Goal: Information Seeking & Learning: Learn about a topic

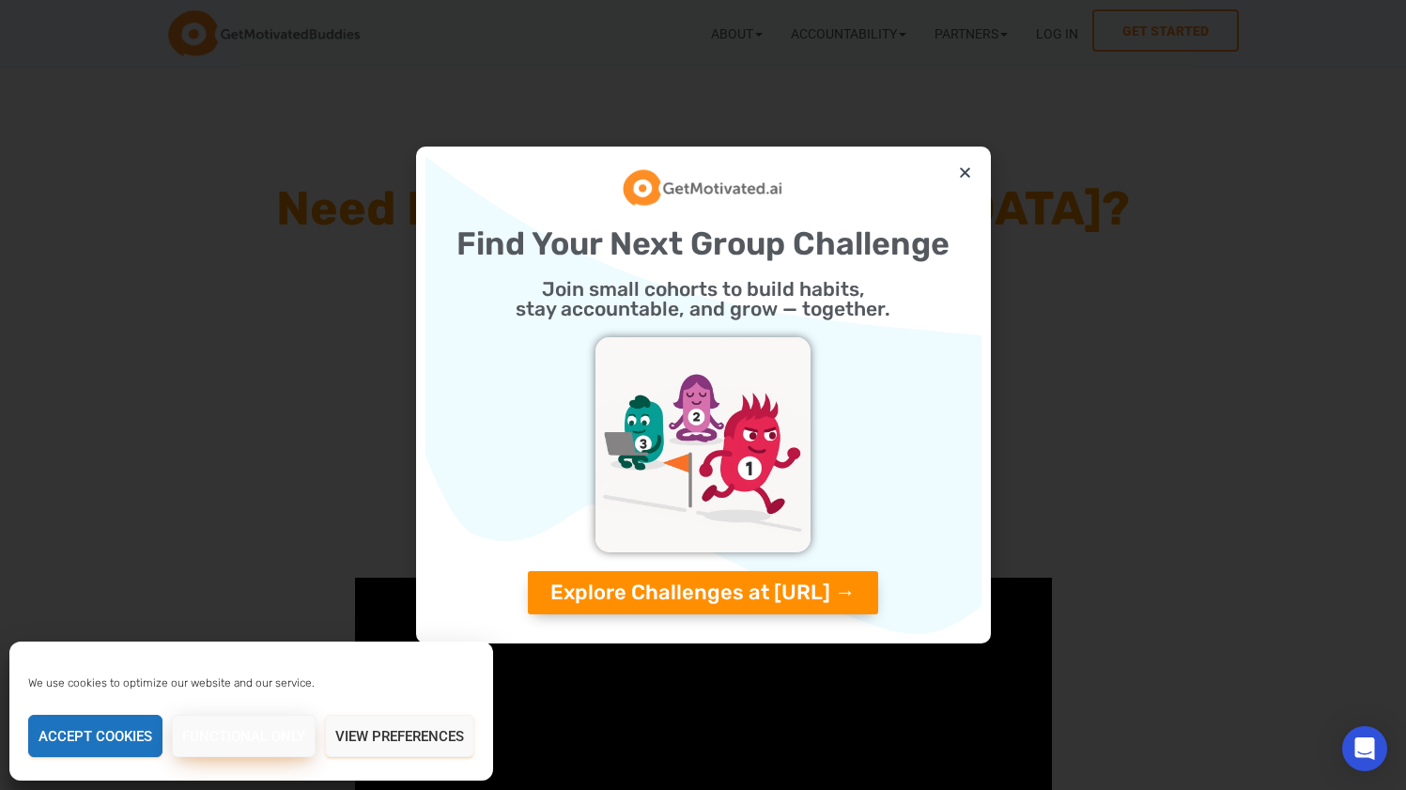
click at [228, 743] on button "Functional only" at bounding box center [244, 736] width 144 height 42
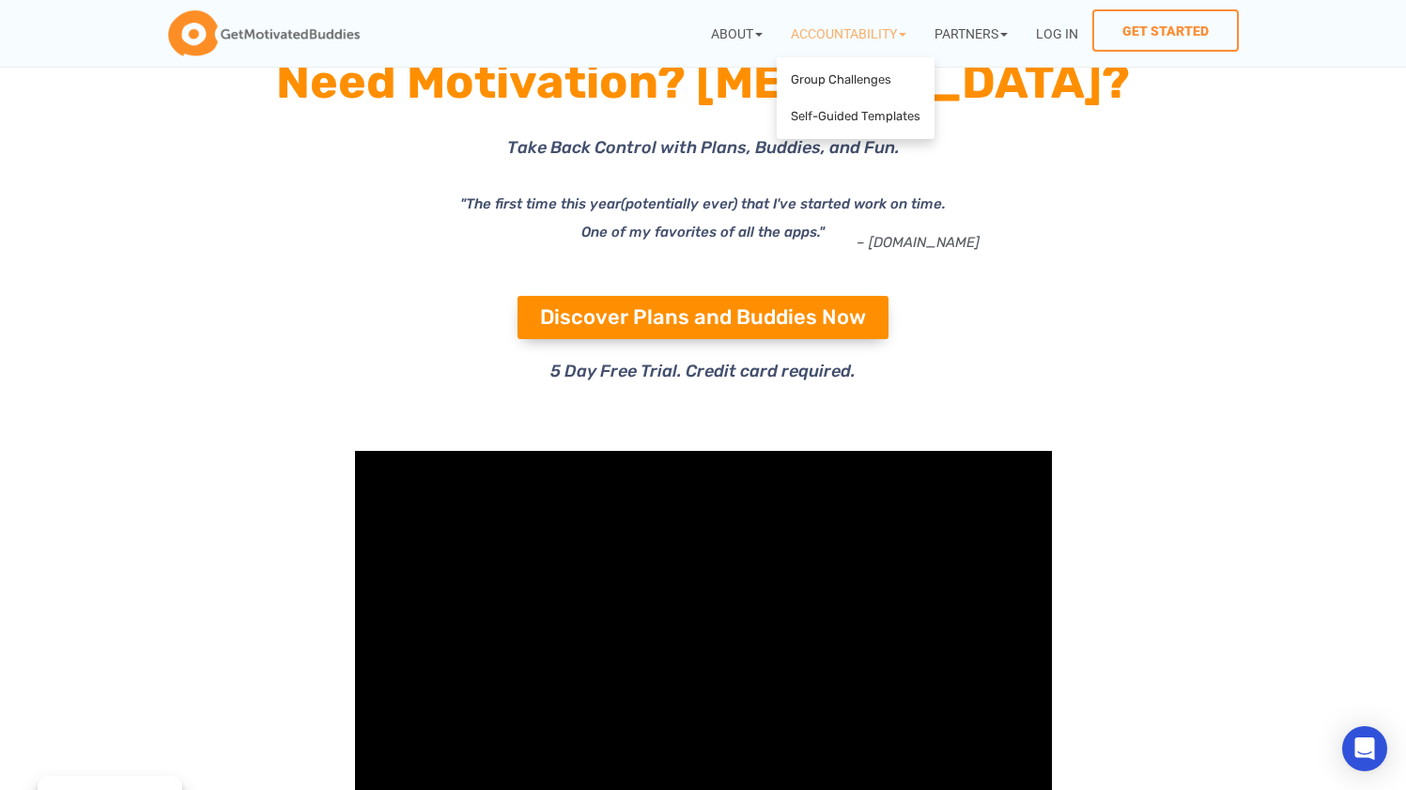
scroll to position [152, 0]
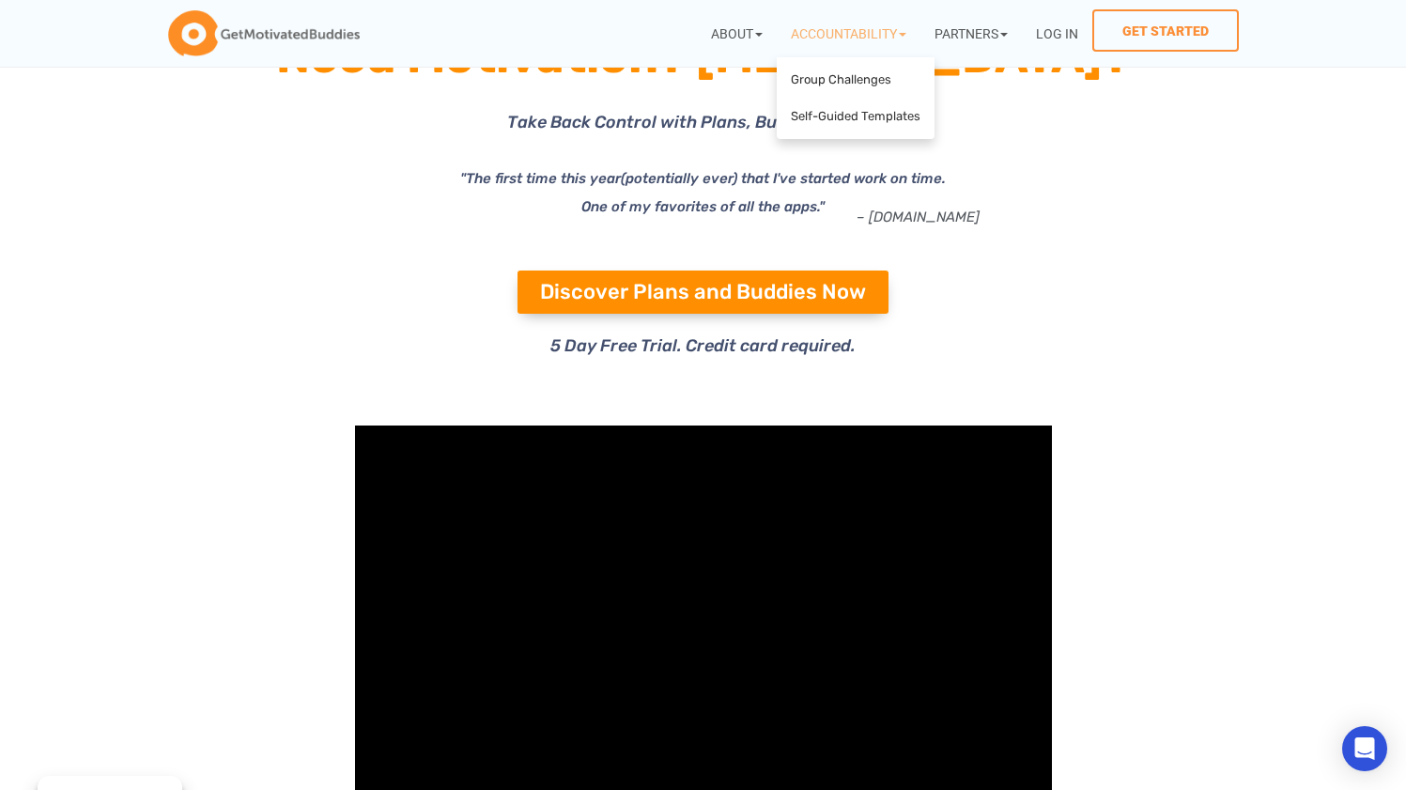
click at [1175, 338] on icon at bounding box center [1112, 293] width 410 height 249
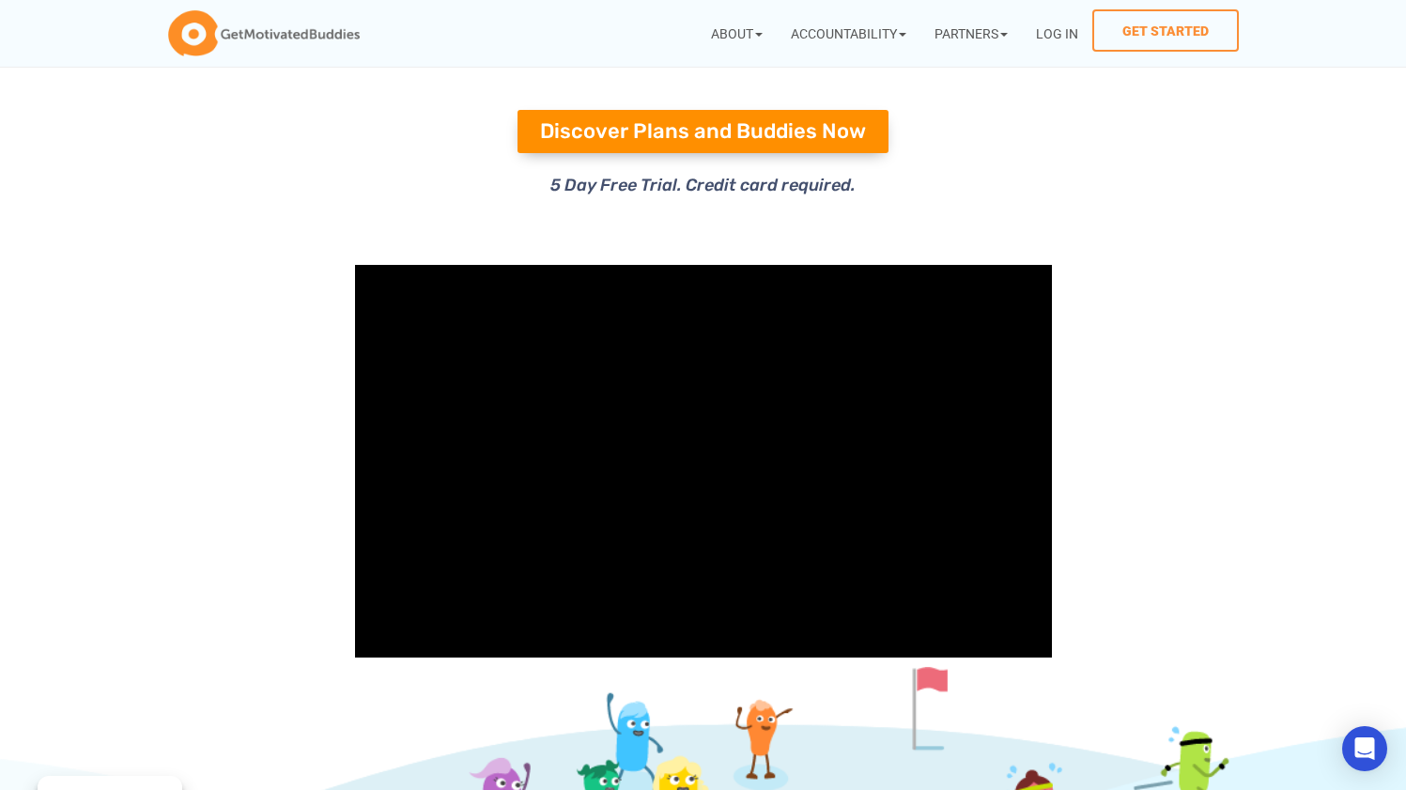
scroll to position [324, 0]
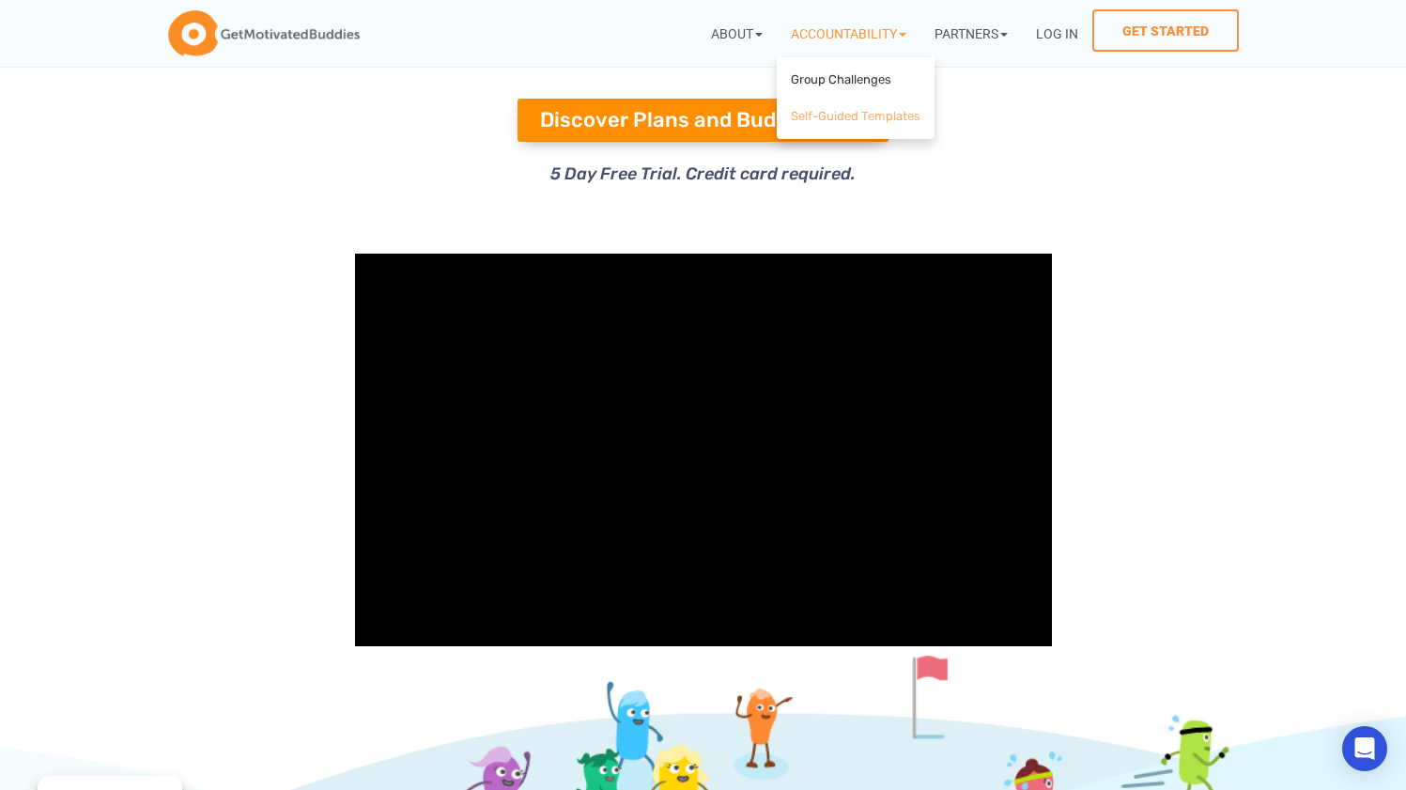
click at [847, 114] on link "Self-Guided Templates" at bounding box center [855, 117] width 148 height 37
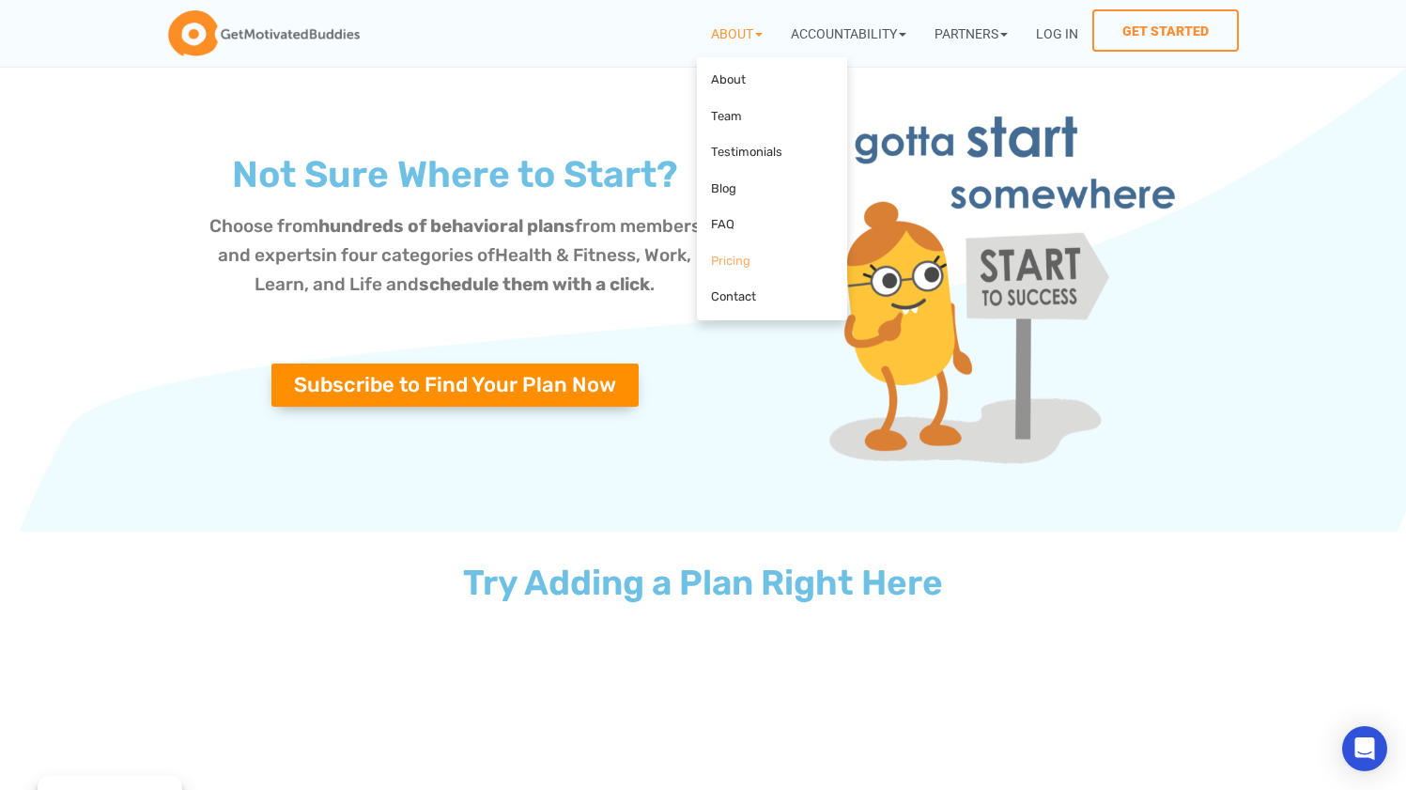
click at [716, 254] on link "Pricing" at bounding box center [771, 261] width 141 height 37
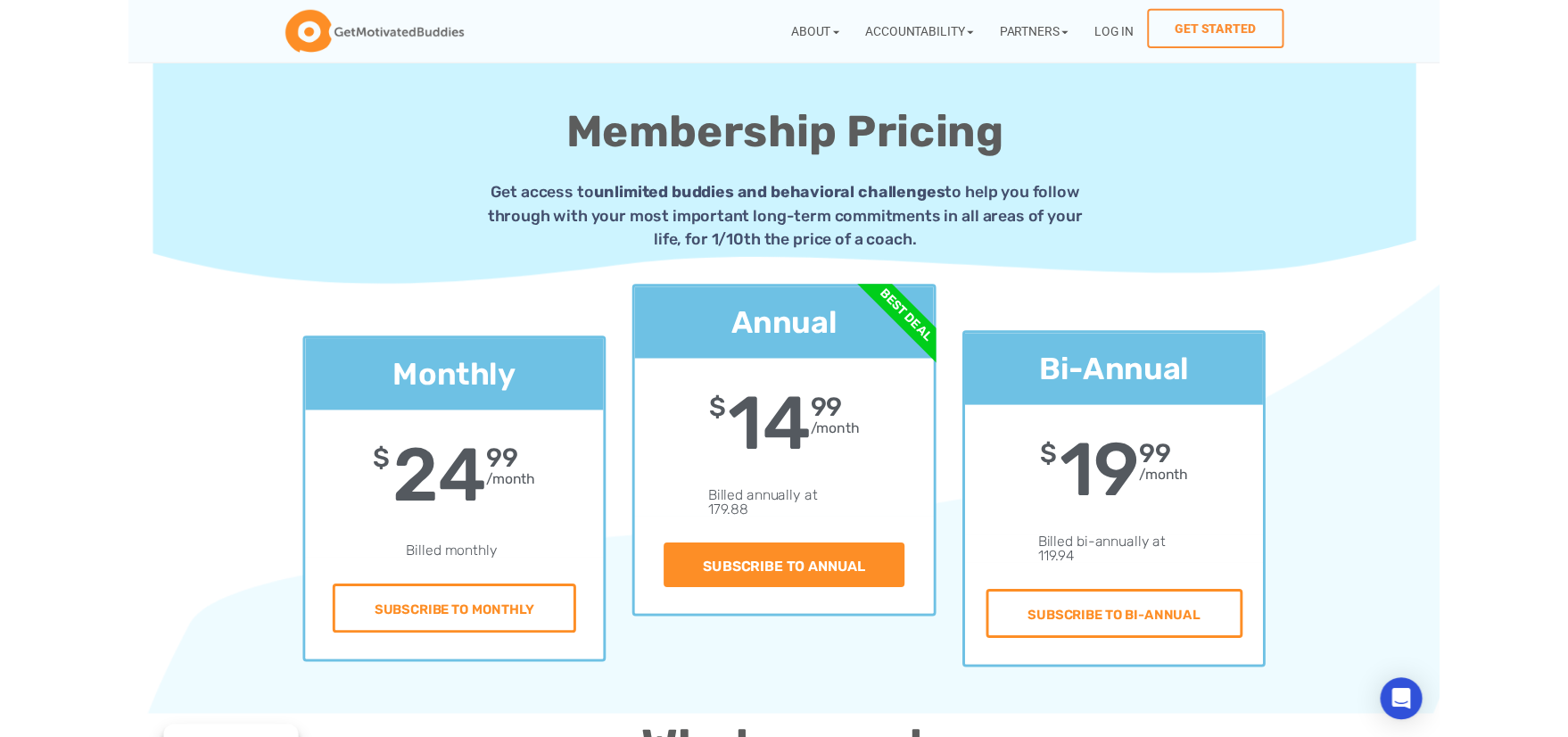
scroll to position [3, 0]
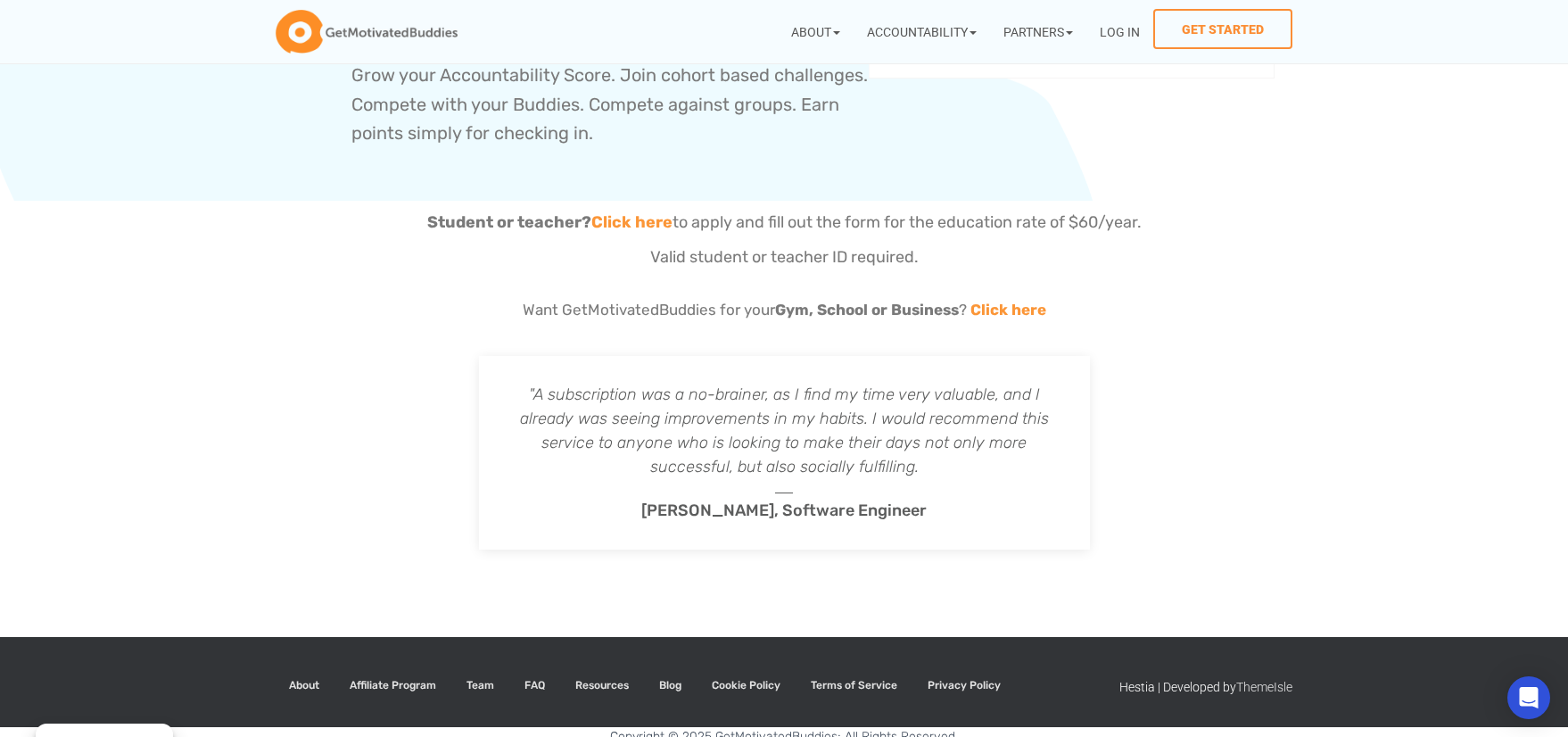
scroll to position [1238, 0]
